Goal: Communication & Community: Share content

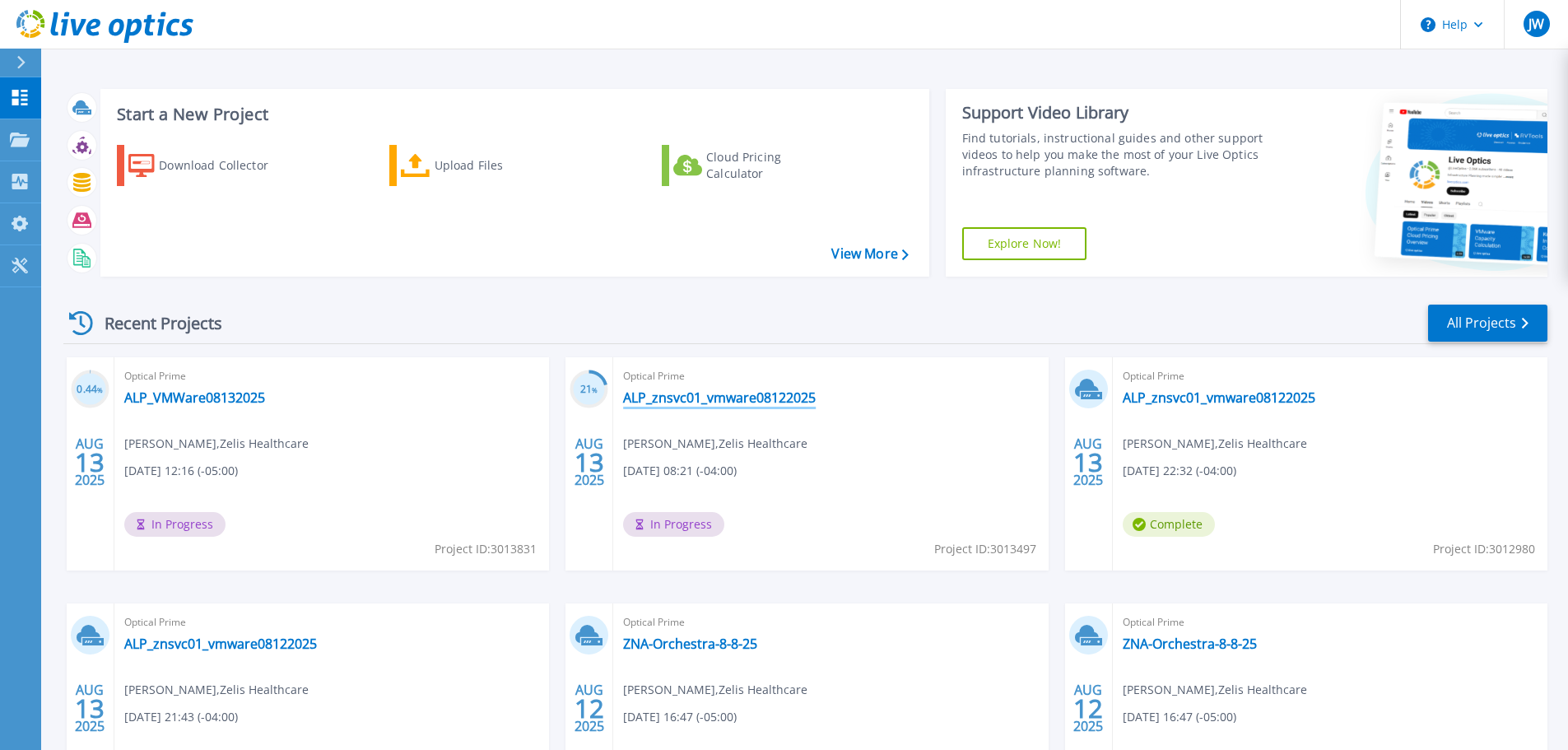
click at [793, 397] on link "ALP_znsvc01_vmware08122025" at bounding box center [719, 397] width 193 height 16
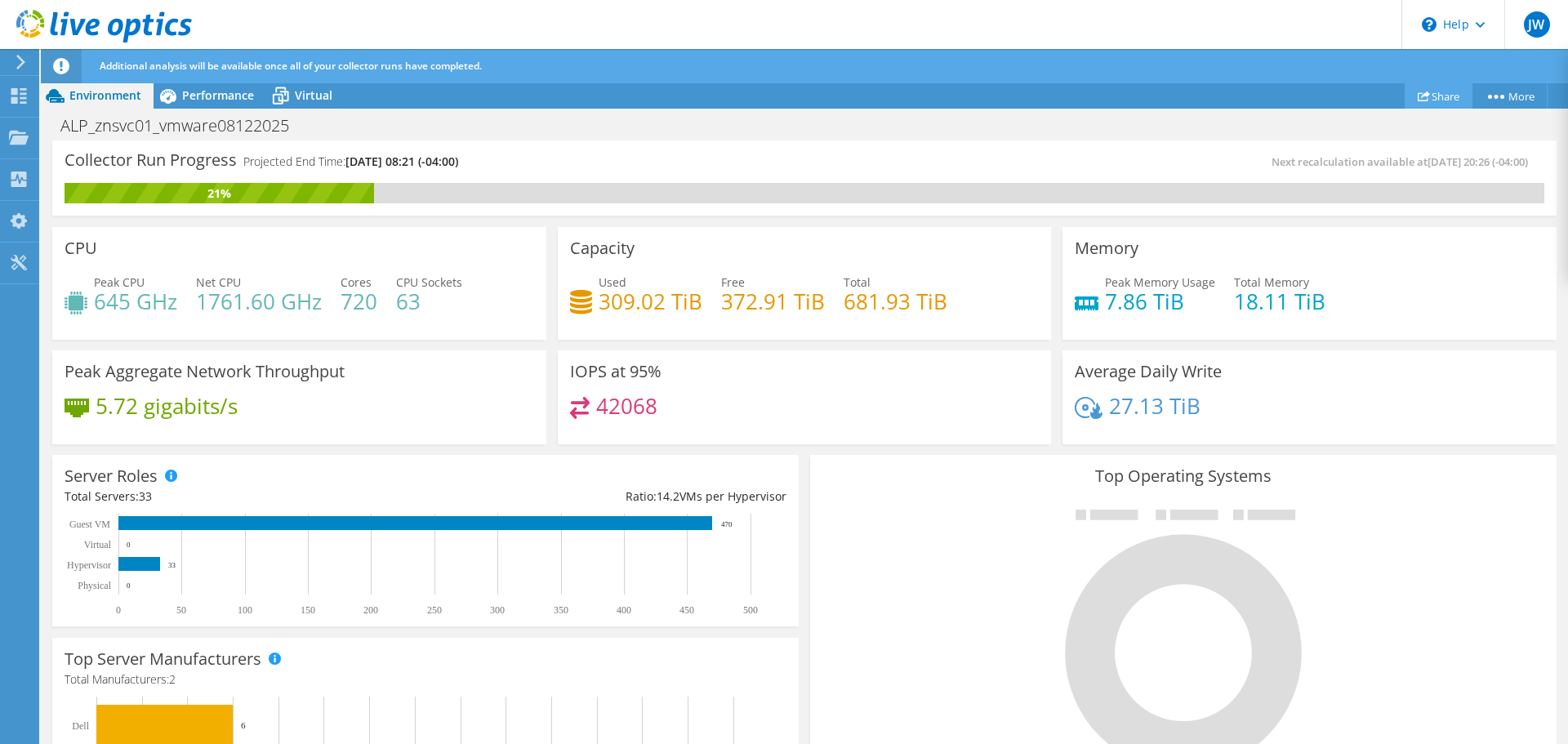
click at [1452, 99] on link "Share" at bounding box center [1438, 96] width 68 height 26
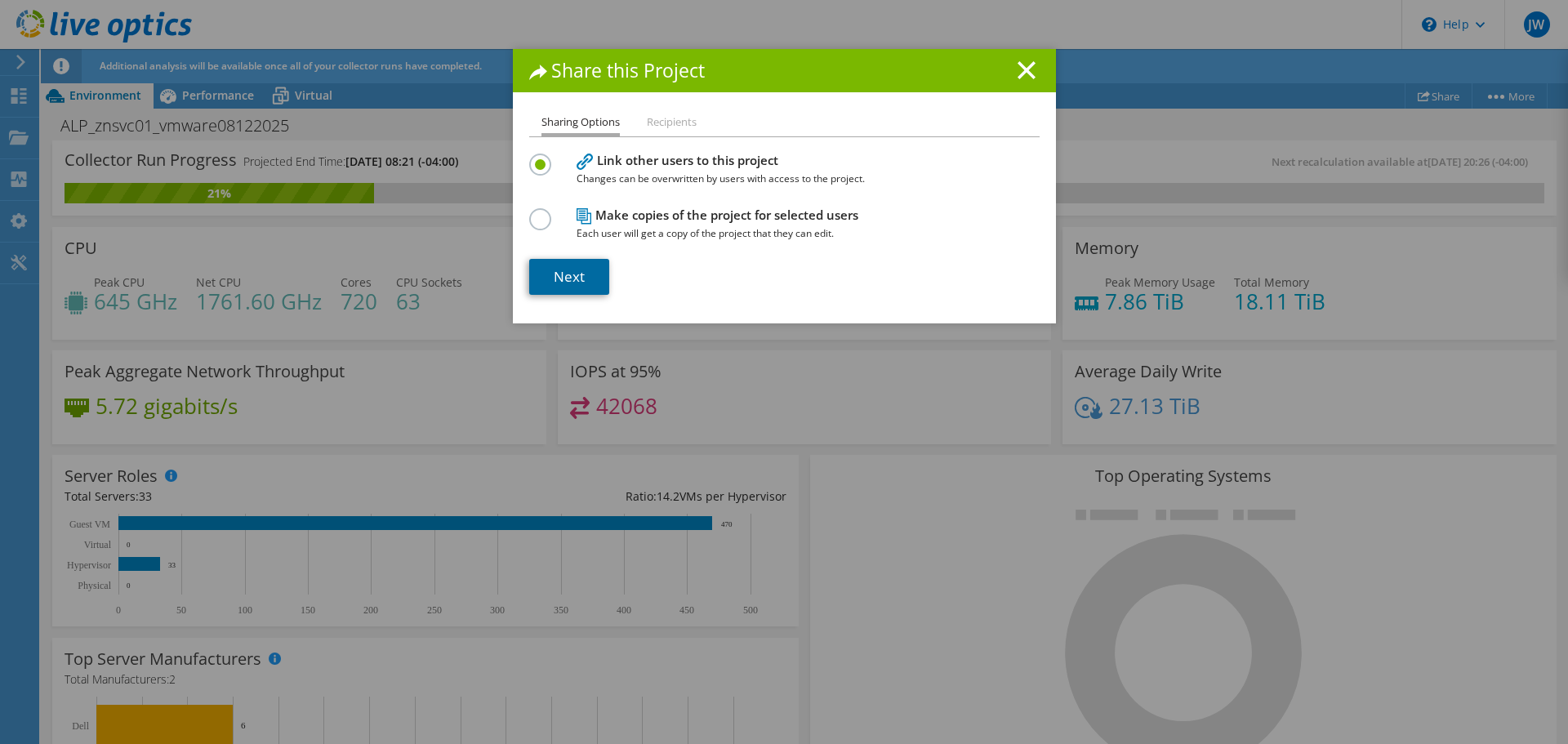
click at [571, 274] on link "Next" at bounding box center [569, 277] width 80 height 36
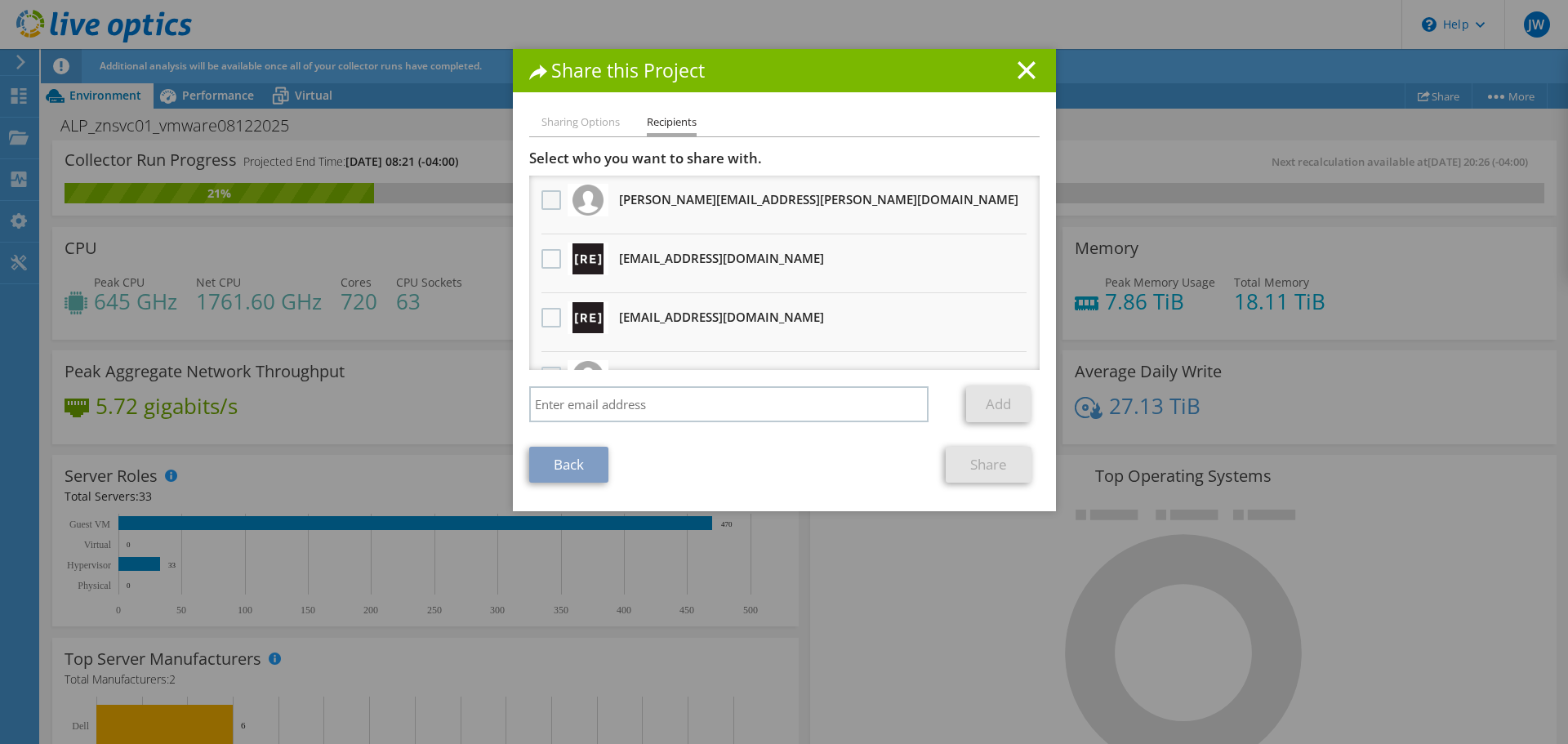
click at [544, 193] on label at bounding box center [553, 200] width 24 height 20
click at [0, 0] on input "checkbox" at bounding box center [0, 0] width 0 height 0
click at [542, 258] on label at bounding box center [553, 258] width 24 height 20
click at [0, 0] on input "checkbox" at bounding box center [0, 0] width 0 height 0
click at [545, 318] on label at bounding box center [553, 317] width 24 height 20
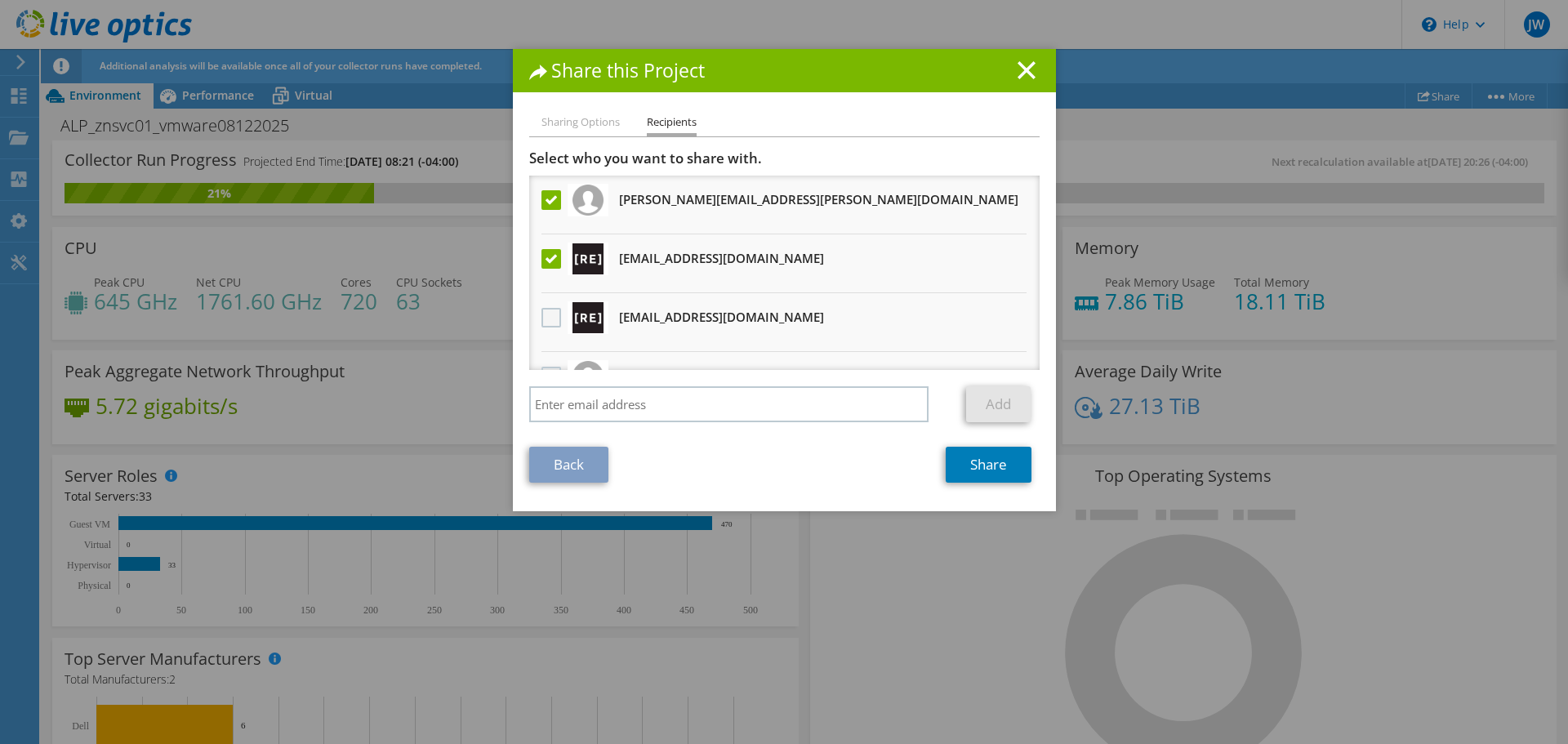
click at [0, 0] on input "checkbox" at bounding box center [0, 0] width 0 height 0
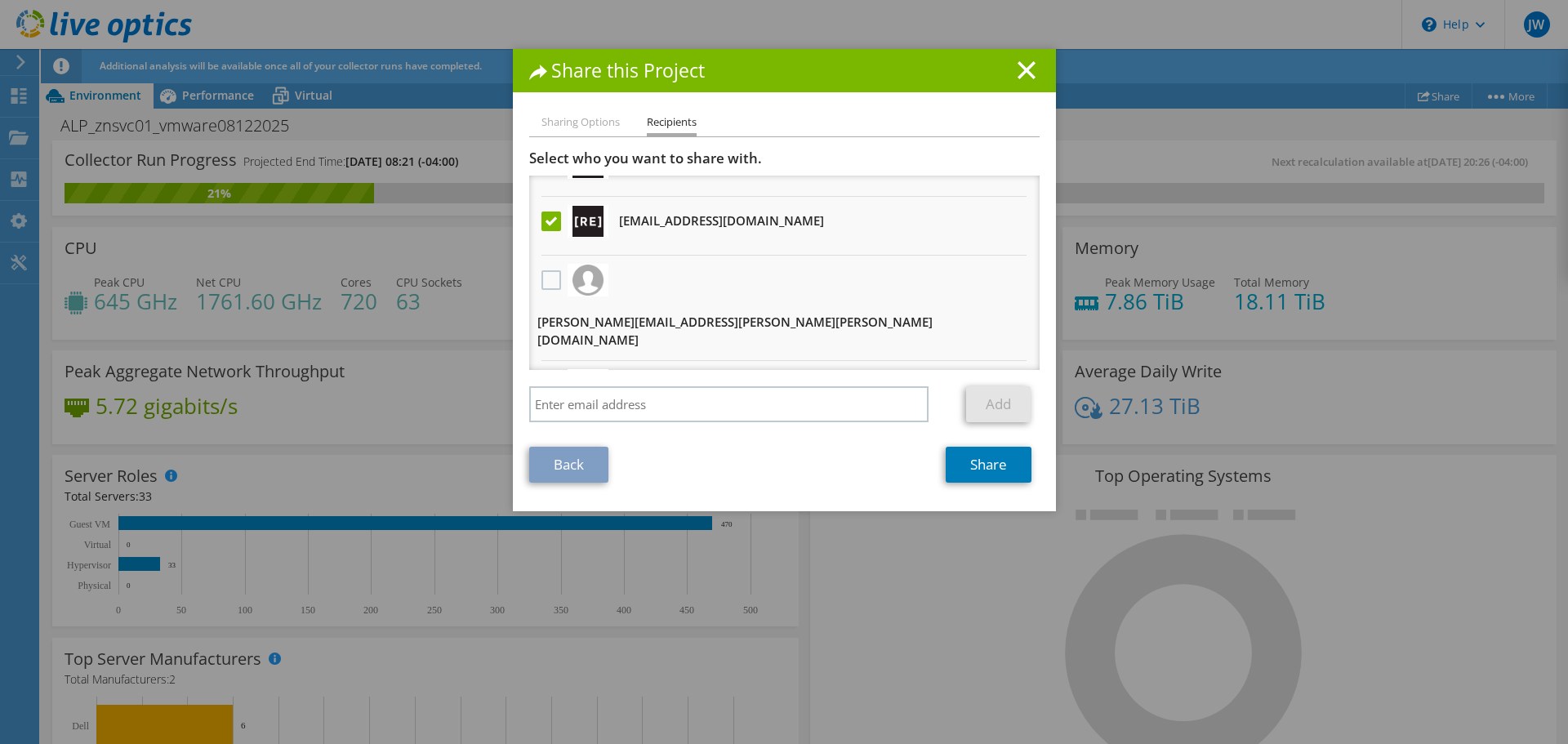
scroll to position [100, 0]
click at [541, 283] on label at bounding box center [553, 276] width 24 height 20
click at [0, 0] on input "checkbox" at bounding box center [0, 0] width 0 height 0
click at [967, 461] on link "Share" at bounding box center [988, 465] width 85 height 36
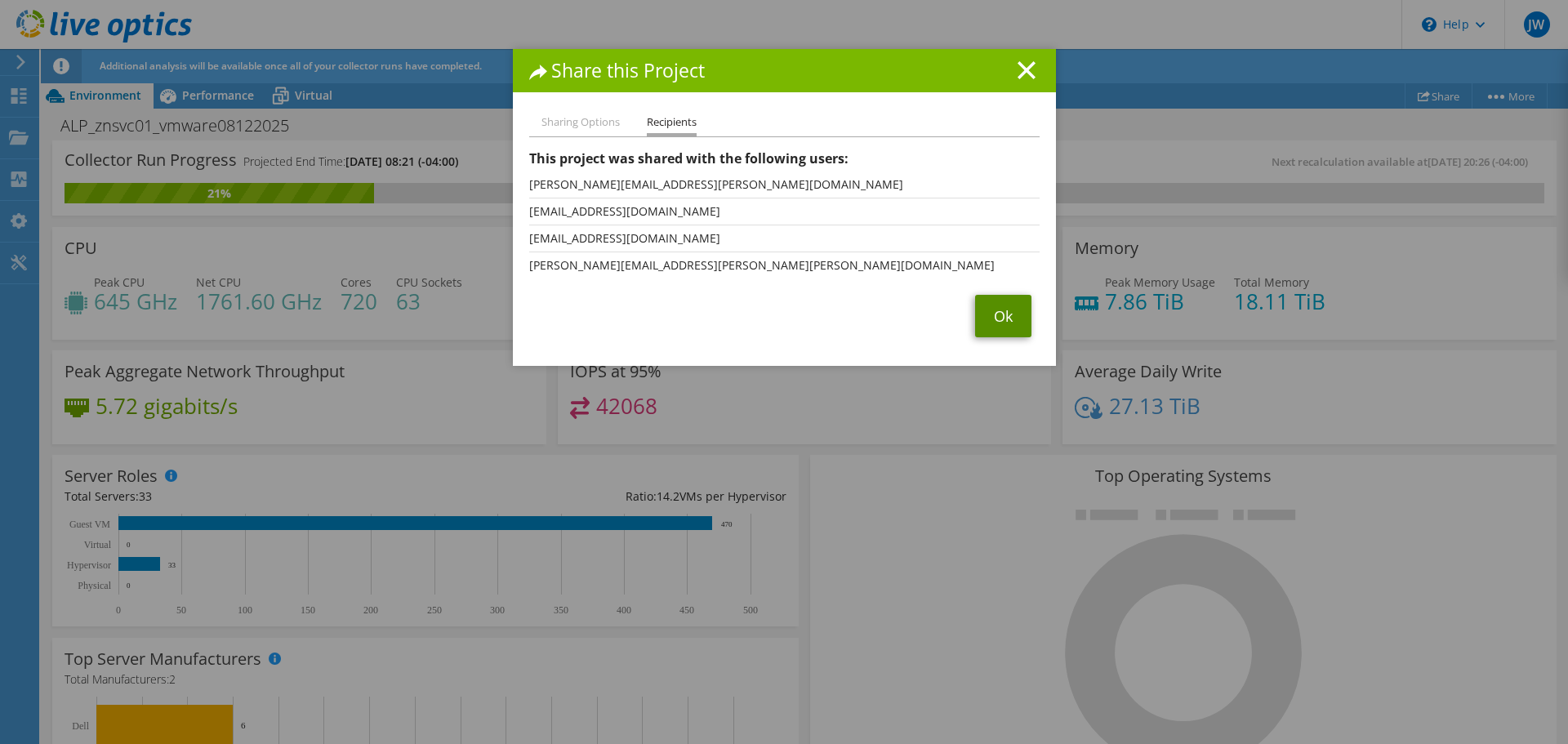
click at [993, 320] on link "Ok" at bounding box center [1004, 316] width 56 height 43
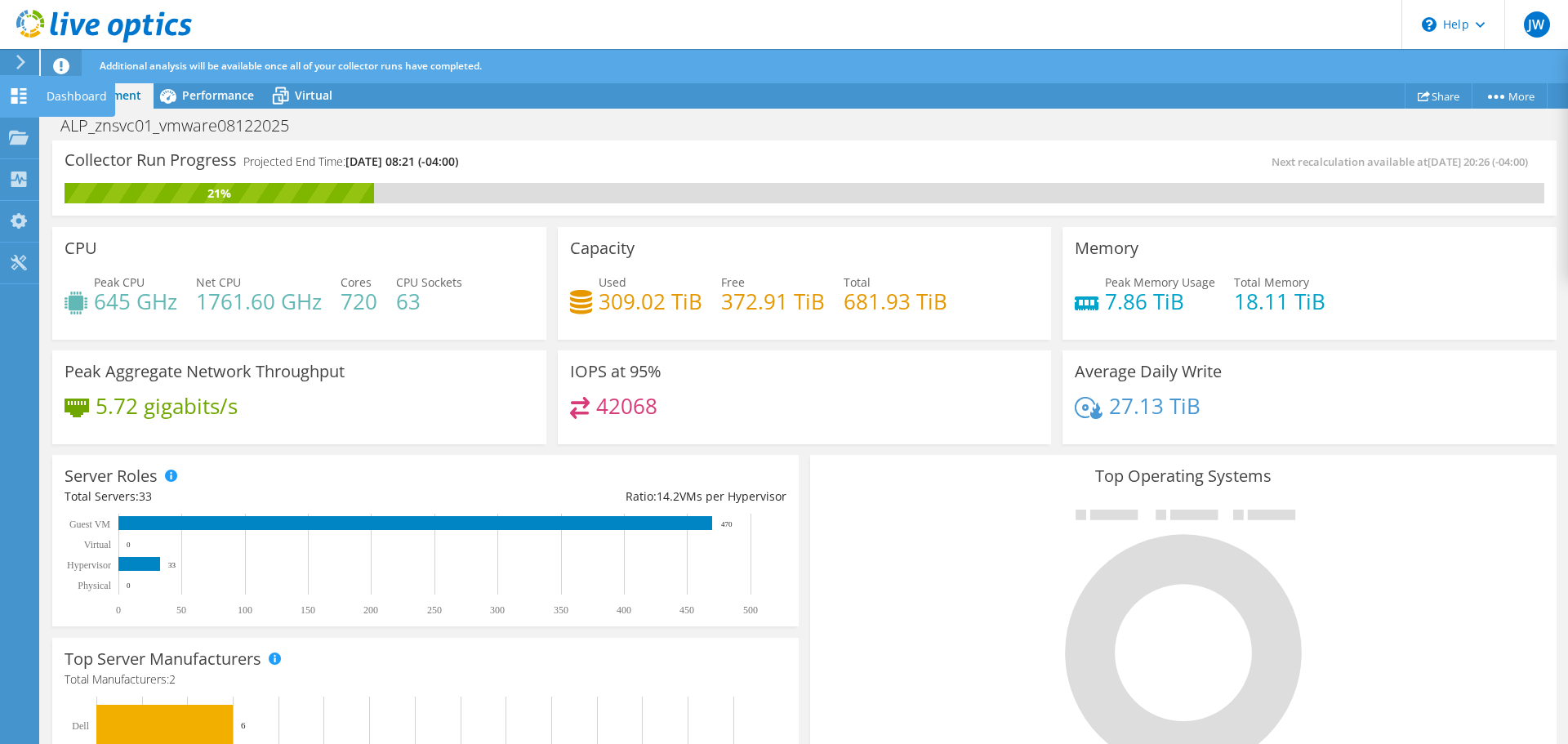
click at [24, 99] on use at bounding box center [19, 96] width 15 height 15
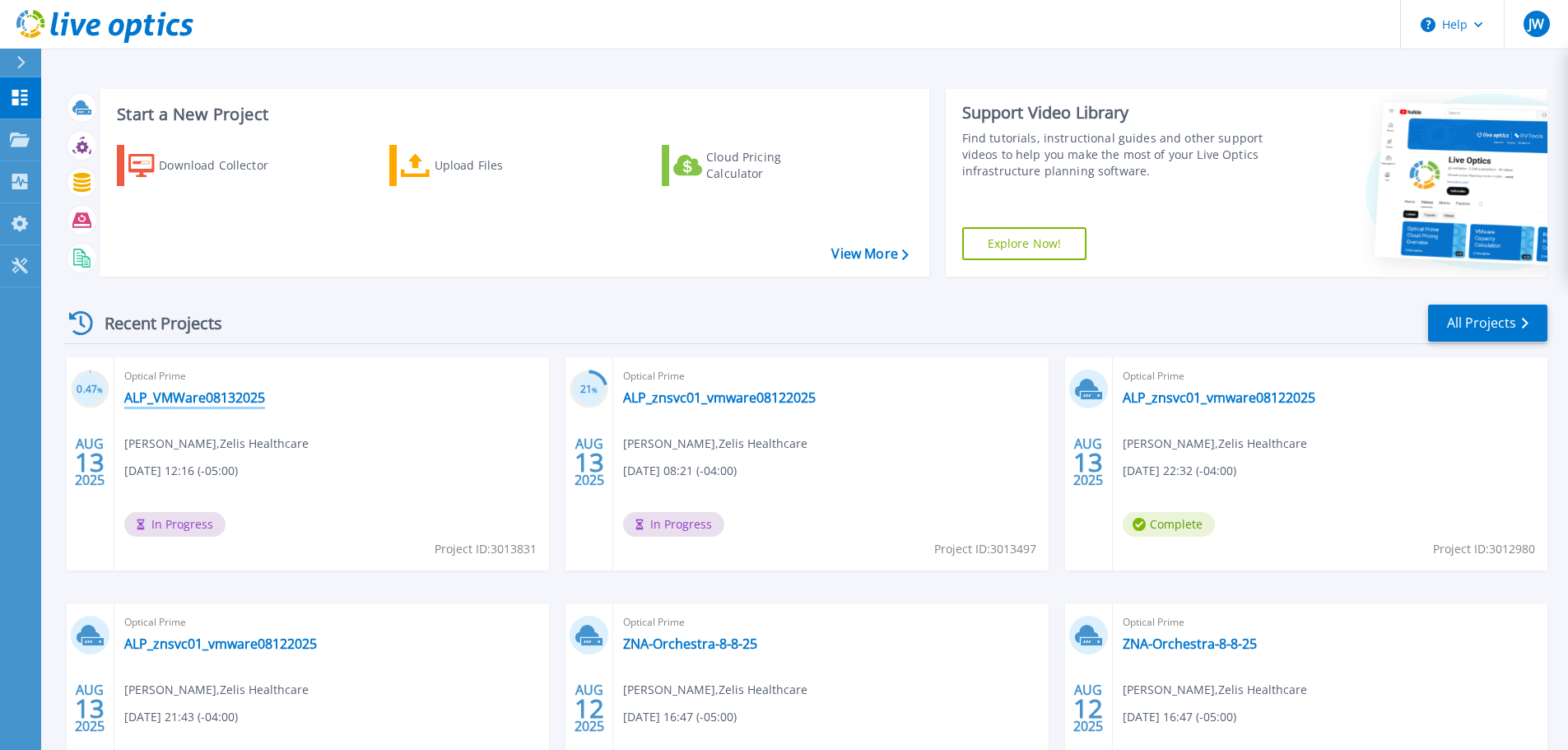
click at [242, 398] on link "ALP_VMWare08132025" at bounding box center [194, 397] width 140 height 16
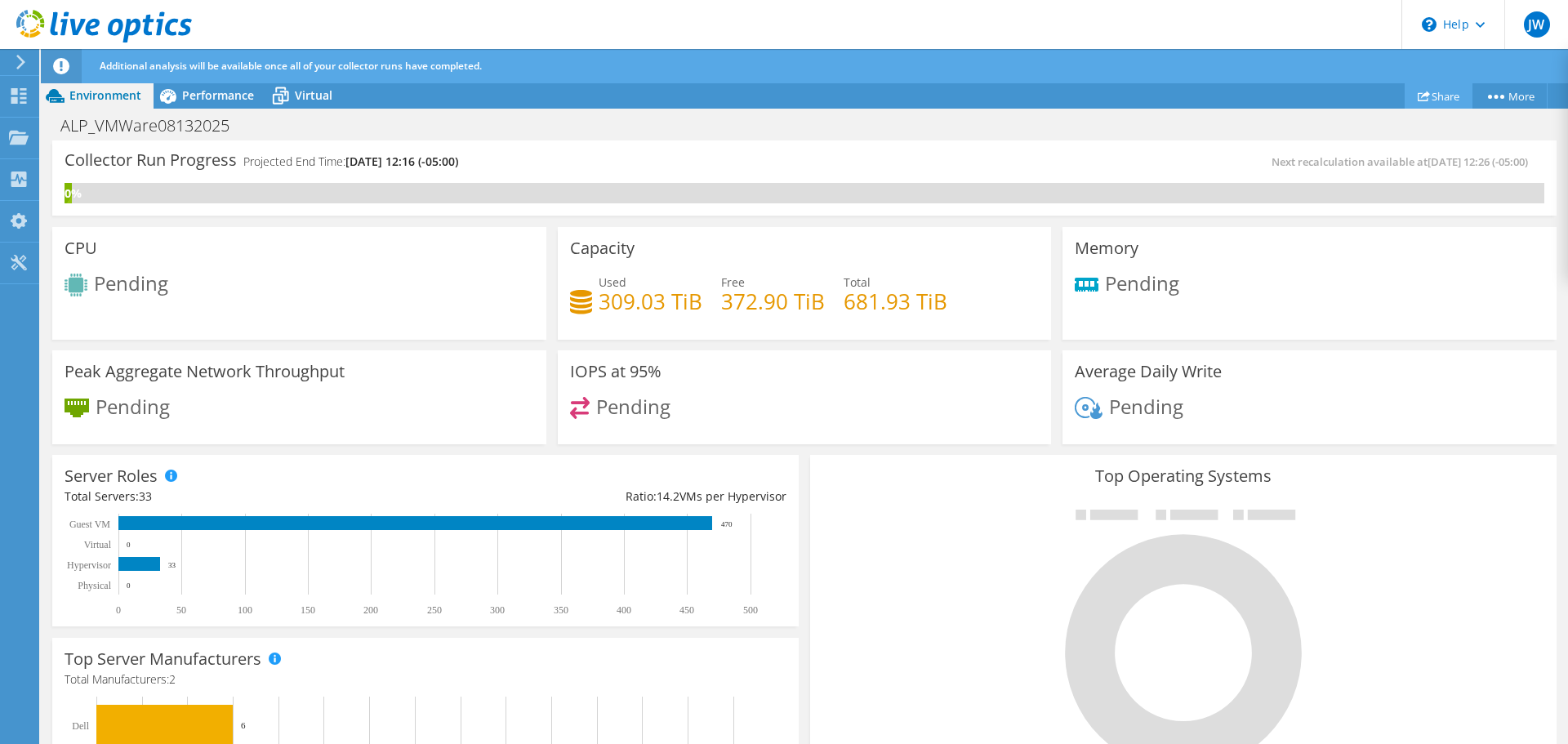
click at [1441, 92] on link "Share" at bounding box center [1438, 96] width 68 height 26
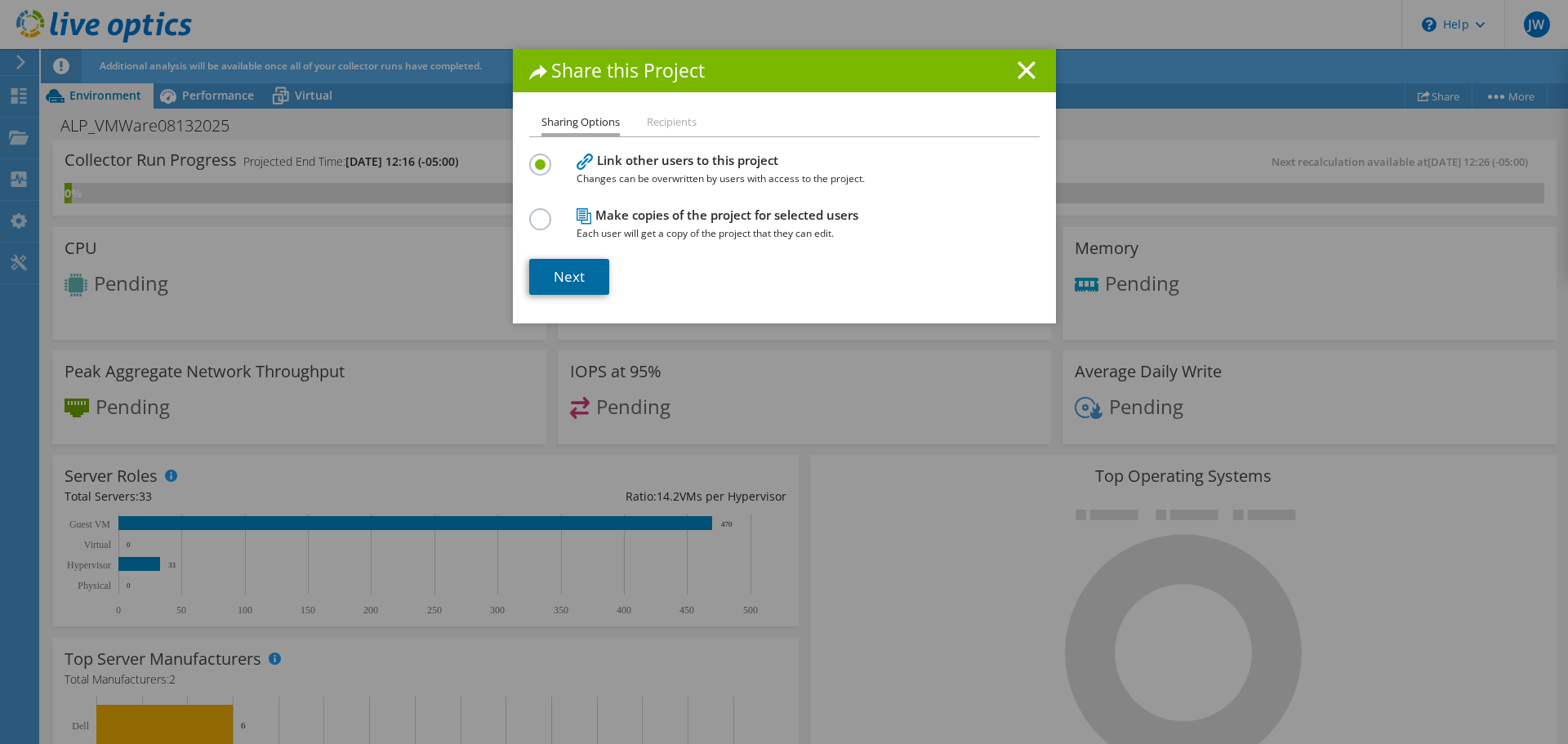
click at [581, 279] on link "Next" at bounding box center [569, 277] width 80 height 36
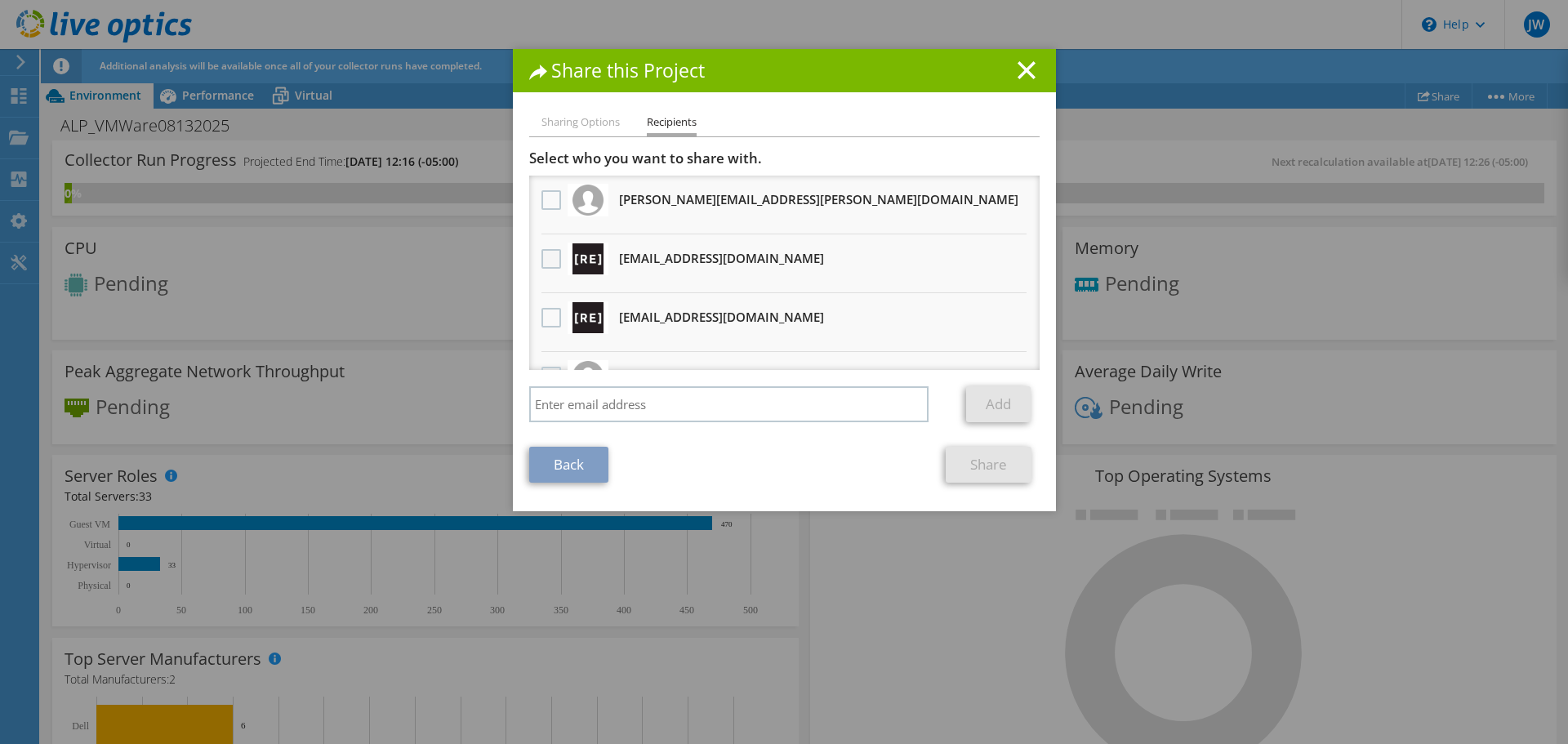
click at [546, 257] on label at bounding box center [553, 258] width 24 height 20
click at [0, 0] on input "checkbox" at bounding box center [0, 0] width 0 height 0
click at [541, 313] on label at bounding box center [553, 317] width 24 height 20
click at [0, 0] on input "checkbox" at bounding box center [0, 0] width 0 height 0
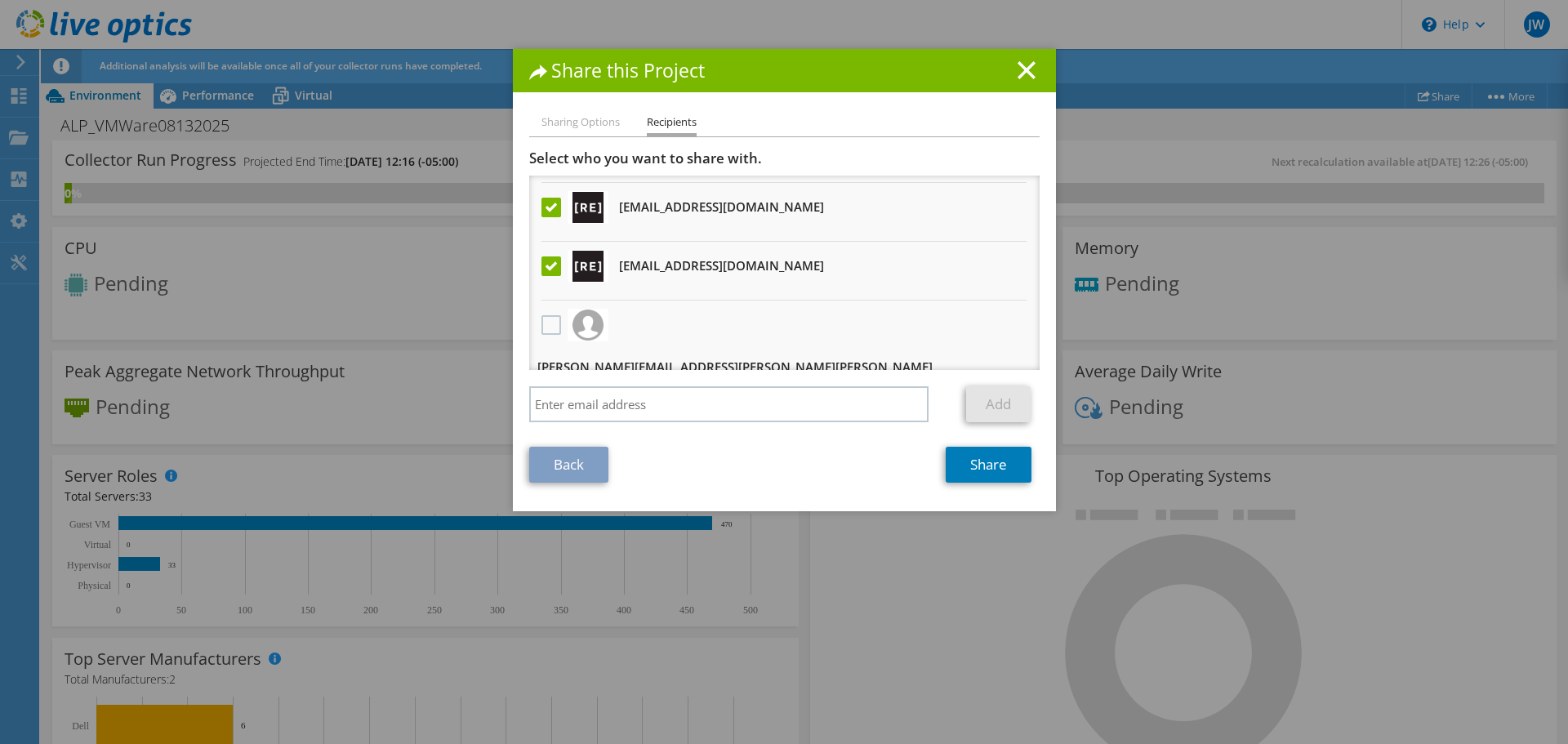
scroll to position [100, 0]
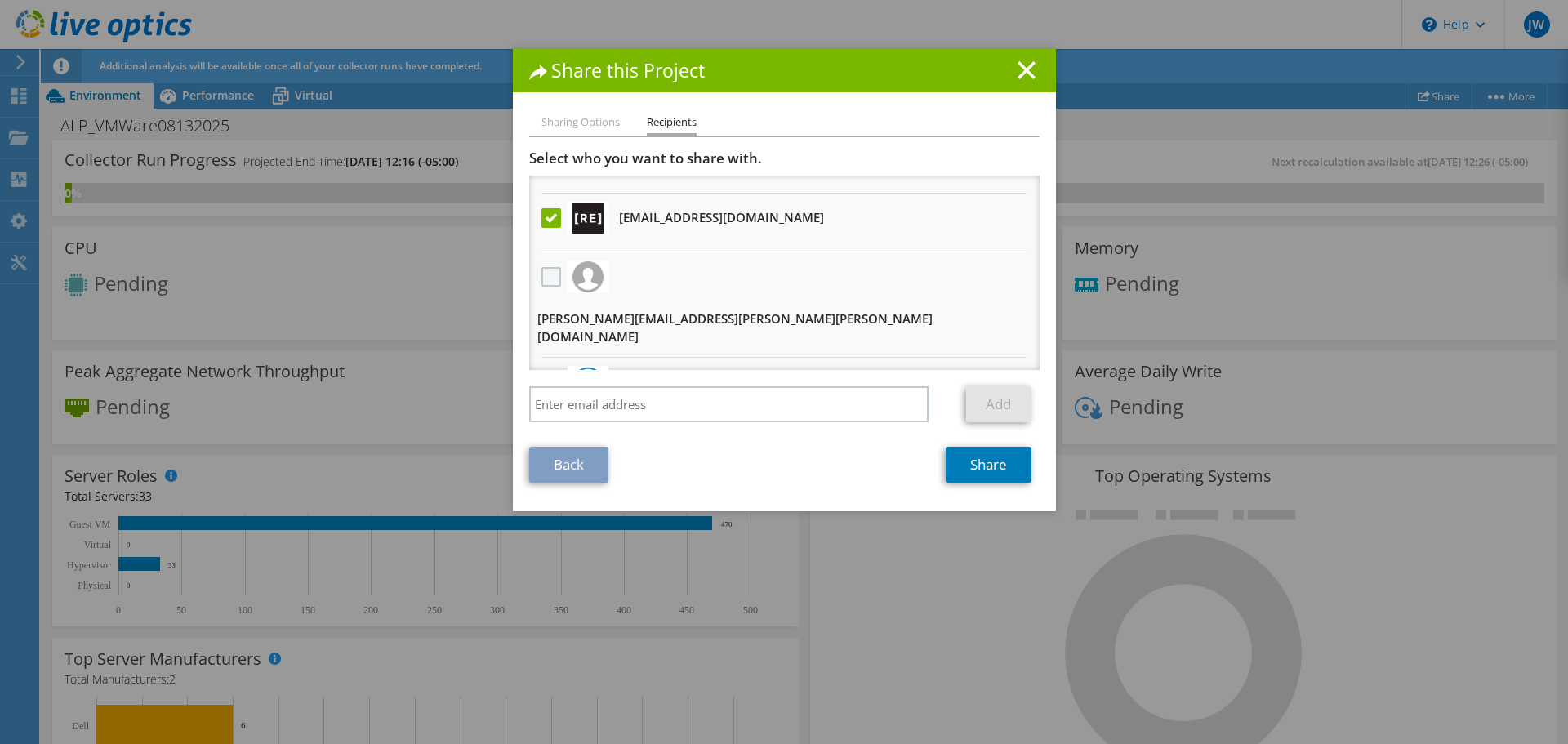
click at [553, 284] on label at bounding box center [553, 276] width 24 height 20
click at [0, 0] on input "checkbox" at bounding box center [0, 0] width 0 height 0
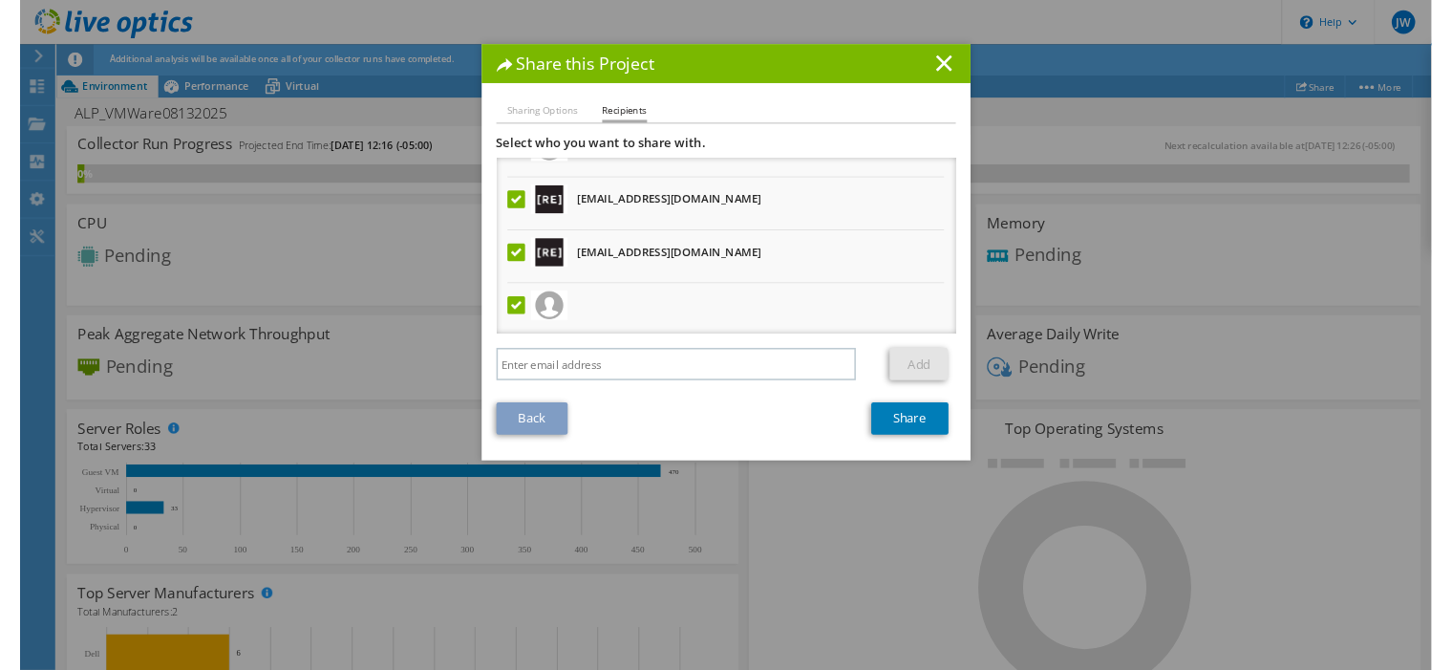
scroll to position [0, 0]
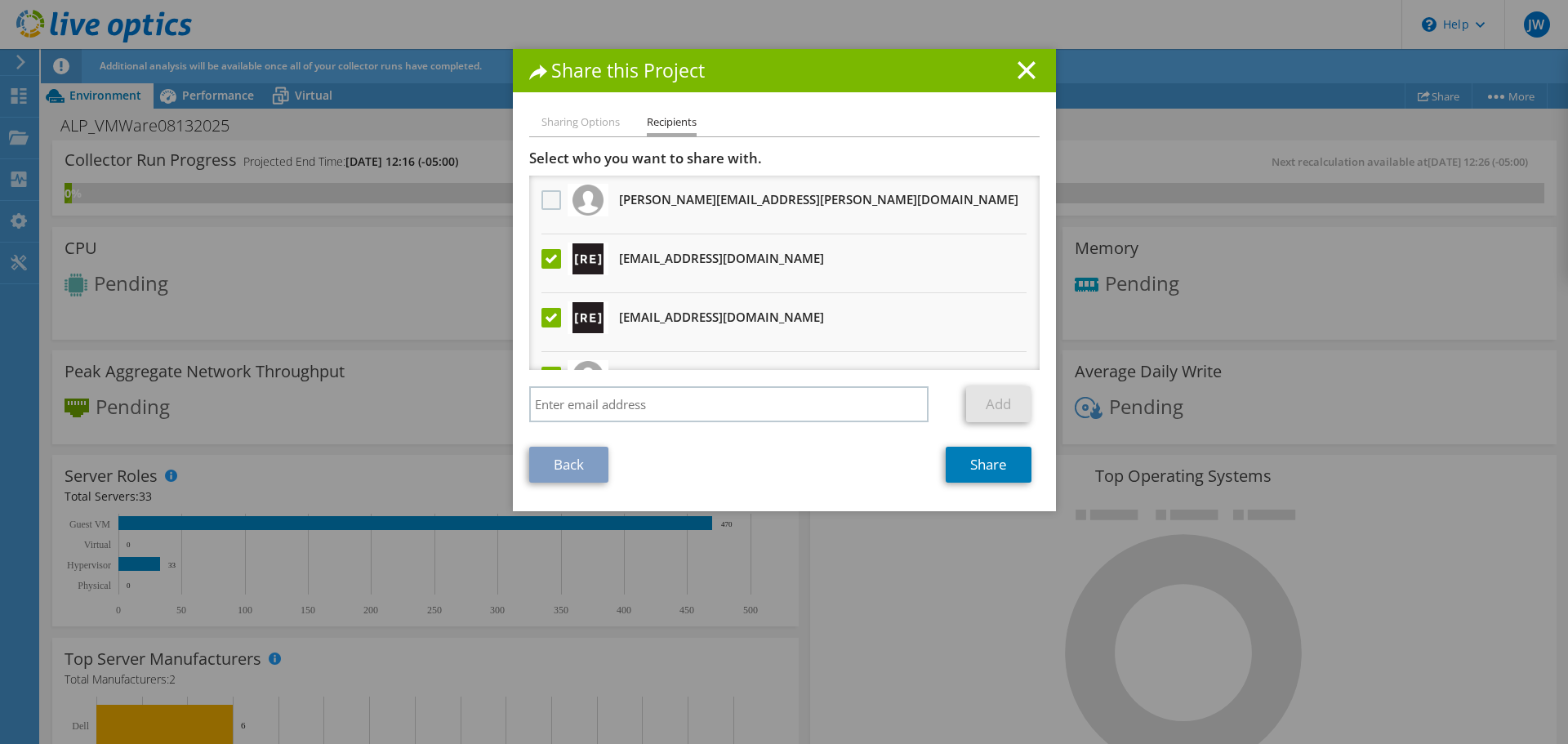
click at [548, 195] on label at bounding box center [553, 200] width 24 height 20
click at [0, 0] on input "checkbox" at bounding box center [0, 0] width 0 height 0
click at [987, 466] on link "Share" at bounding box center [988, 465] width 85 height 36
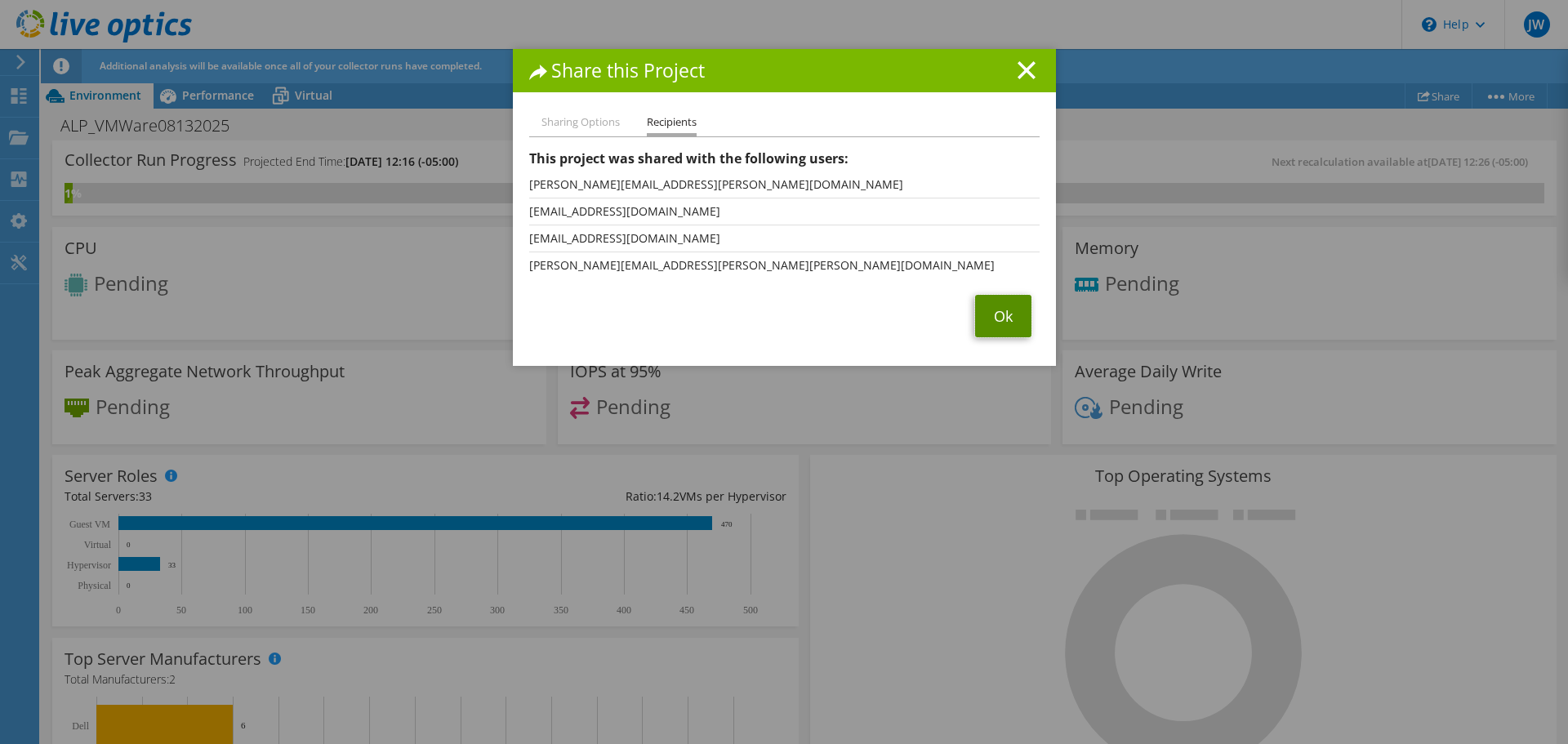
click at [1006, 310] on link "Ok" at bounding box center [1004, 316] width 56 height 43
